Goal: Task Accomplishment & Management: Manage account settings

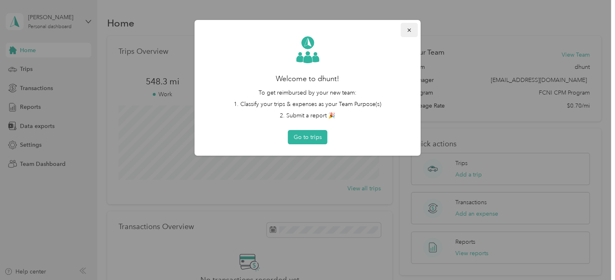
click at [412, 30] on button "button" at bounding box center [409, 30] width 17 height 14
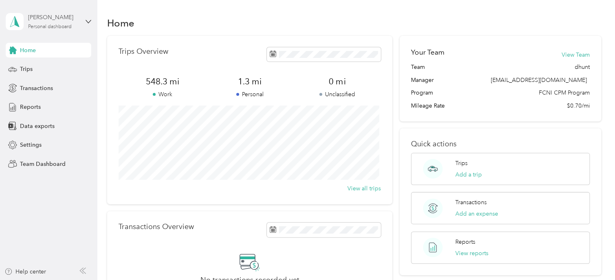
click at [63, 26] on div "Personal dashboard" at bounding box center [50, 26] width 44 height 5
click at [41, 66] on div "Team dashboard" at bounding box center [35, 62] width 44 height 9
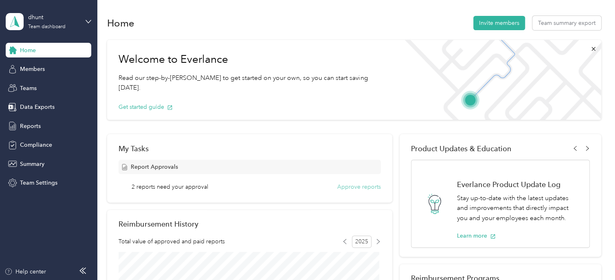
click at [350, 185] on button "Approve reports" at bounding box center [359, 187] width 44 height 9
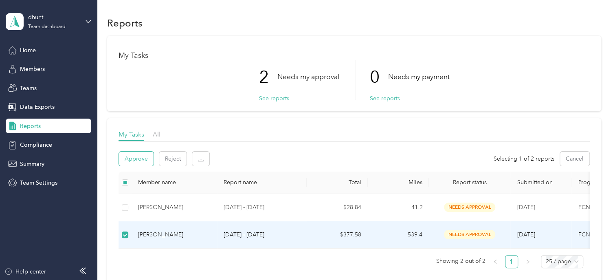
click at [140, 161] on button "Approve" at bounding box center [136, 159] width 35 height 14
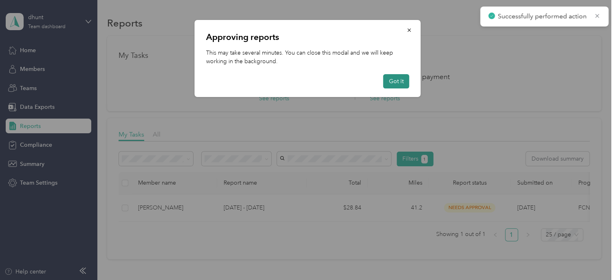
click at [398, 83] on button "Got it" at bounding box center [396, 81] width 26 height 14
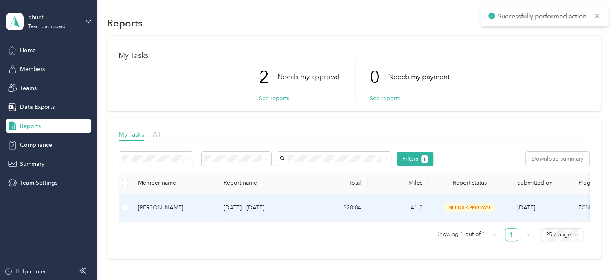
click at [155, 207] on div "[PERSON_NAME]" at bounding box center [174, 207] width 73 height 9
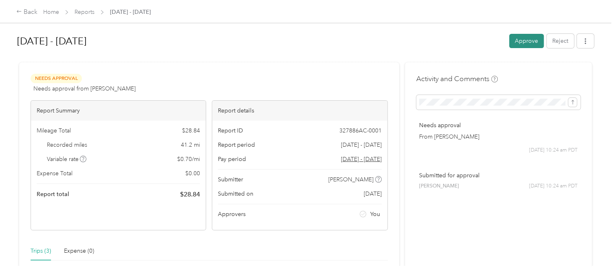
click at [527, 45] on button "Approve" at bounding box center [526, 41] width 35 height 14
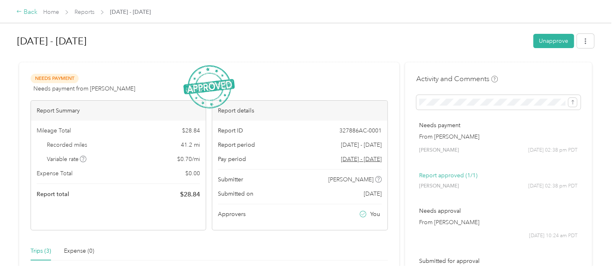
click at [25, 13] on div "Back" at bounding box center [26, 12] width 21 height 10
